Goal: Task Accomplishment & Management: Complete application form

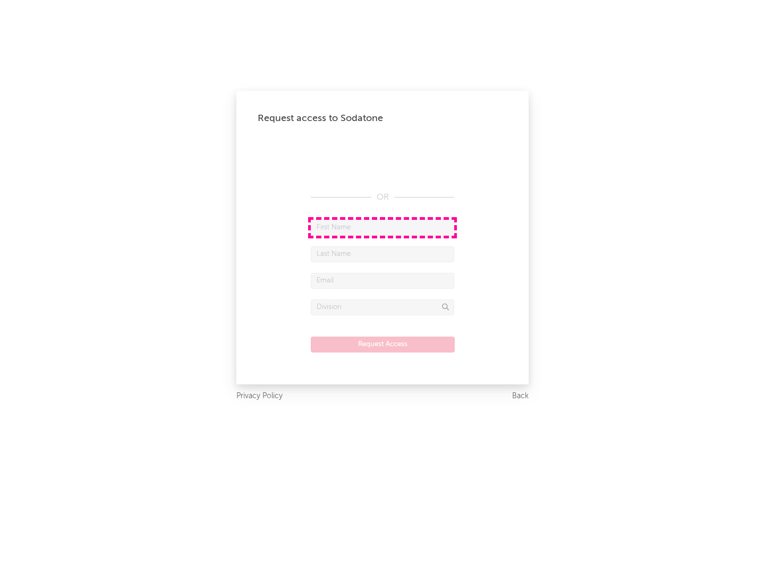
click at [382, 227] on input "text" at bounding box center [382, 228] width 143 height 16
type input "[PERSON_NAME]"
click at [382, 254] on input "text" at bounding box center [382, 254] width 143 height 16
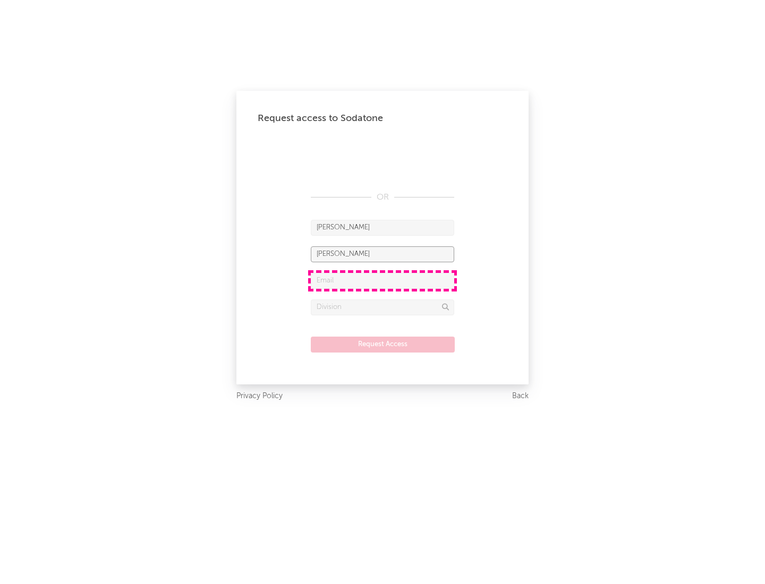
type input "[PERSON_NAME]"
click at [382, 280] on input "text" at bounding box center [382, 281] width 143 height 16
type input "[EMAIL_ADDRESS][DOMAIN_NAME]"
click at [382, 307] on input "text" at bounding box center [382, 308] width 143 height 16
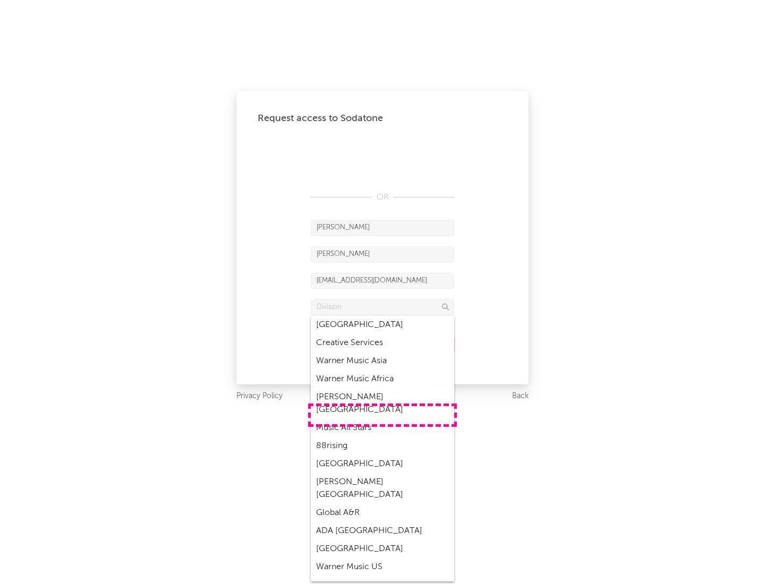
click at [382, 419] on div "Music All Stars" at bounding box center [382, 428] width 143 height 18
type input "Music All Stars"
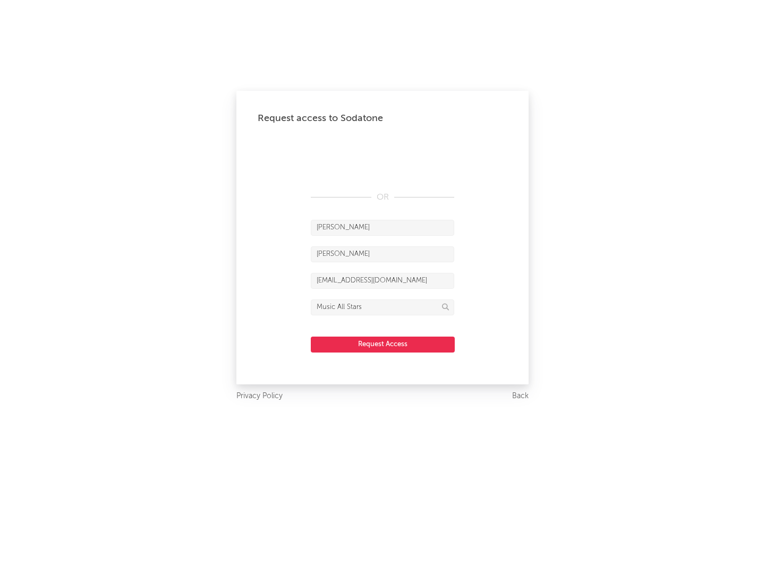
click at [382, 344] on button "Request Access" at bounding box center [383, 345] width 144 height 16
